Goal: Information Seeking & Learning: Understand process/instructions

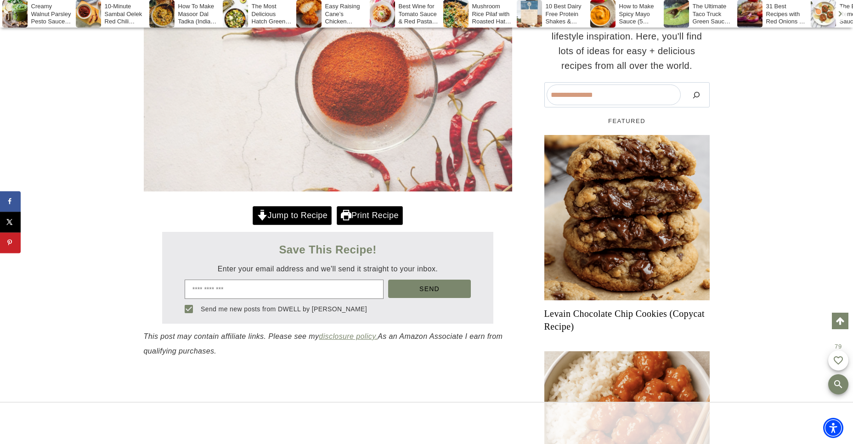
scroll to position [131, 0]
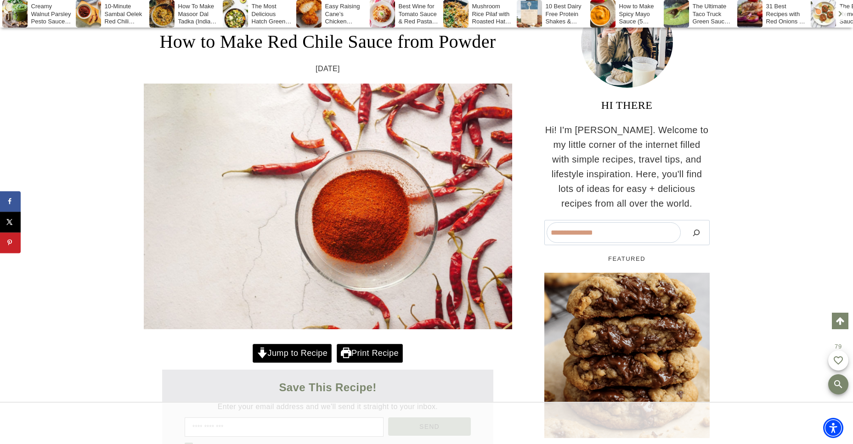
click at [307, 351] on link "Jump to Recipe" at bounding box center [292, 353] width 79 height 19
